Goal: Check status: Check status

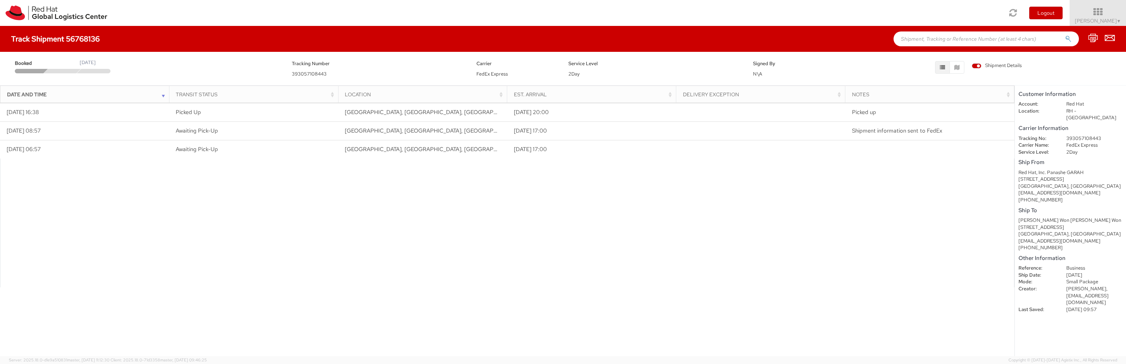
click at [1089, 127] on div "Carrier Information Tracking No: 393057108443 Carrier Name: FedEx Express Servi…" at bounding box center [1071, 139] width 104 height 32
drag, startPoint x: 1101, startPoint y: 130, endPoint x: 1066, endPoint y: 134, distance: 35.8
click at [1066, 135] on dd "393057108443" at bounding box center [1094, 138] width 67 height 7
copy dd "393057108443"
drag, startPoint x: 1105, startPoint y: 130, endPoint x: 1066, endPoint y: 132, distance: 39.3
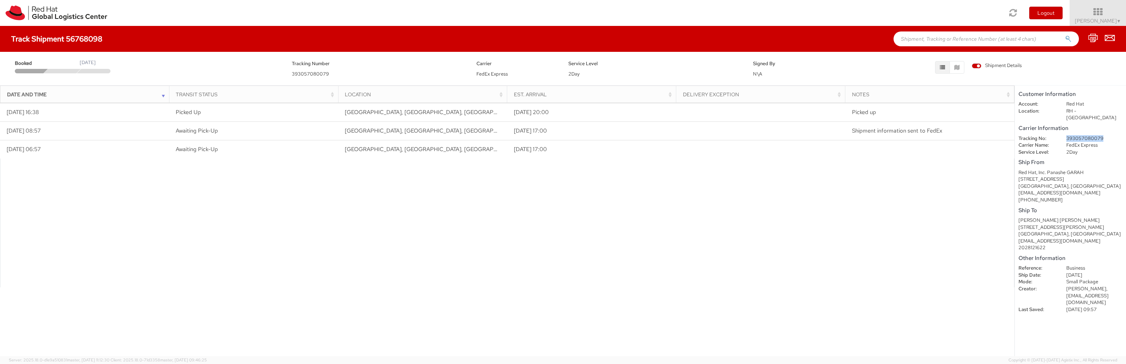
click at [1066, 135] on dd "393057080079" at bounding box center [1094, 138] width 67 height 7
copy dd "393057080079"
